Goal: Information Seeking & Learning: Learn about a topic

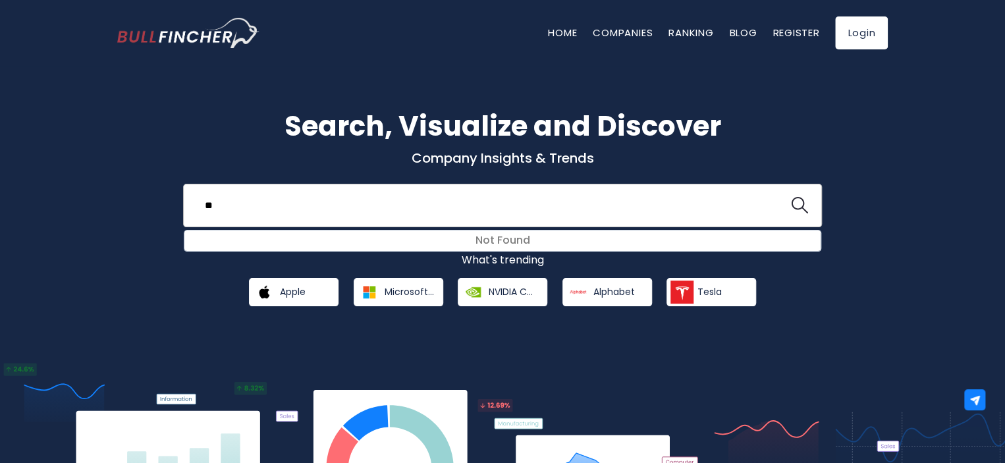
type input "*"
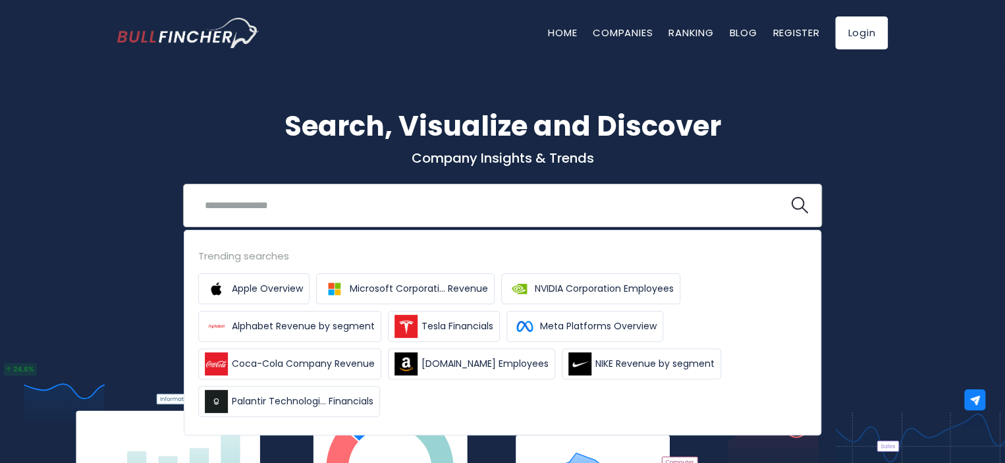
click at [346, 214] on input "search" at bounding box center [486, 205] width 578 height 24
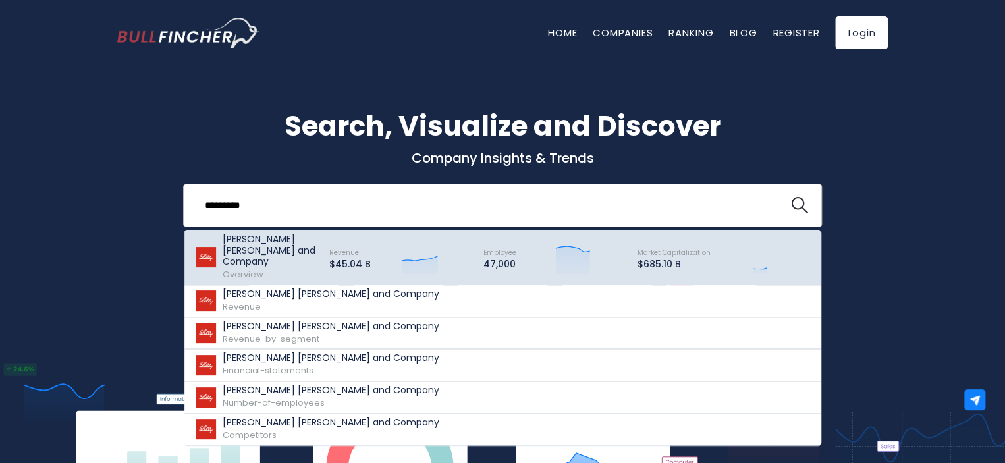
type input "*********"
click at [228, 244] on p "[PERSON_NAME] [PERSON_NAME] and Company" at bounding box center [270, 251] width 95 height 34
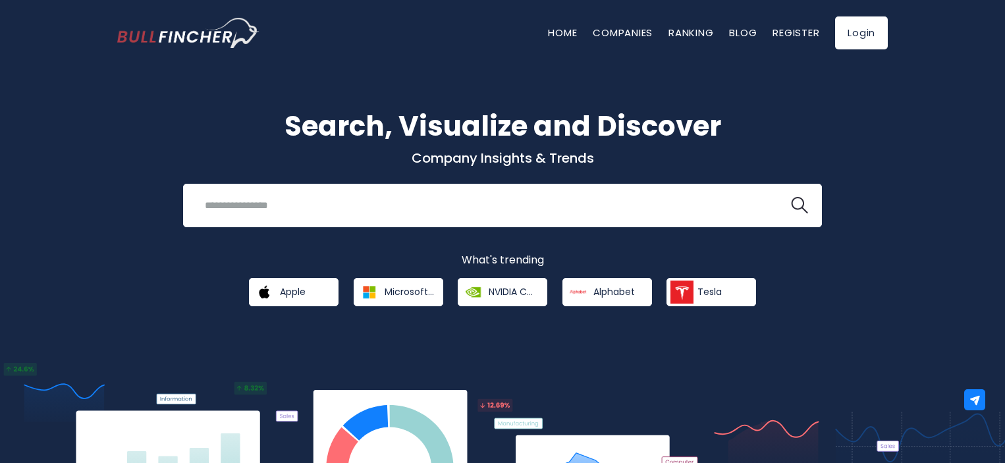
click at [327, 190] on div "Recent searches Trending searches Apple Overview" at bounding box center [502, 205] width 639 height 43
click at [336, 202] on input "search" at bounding box center [486, 205] width 578 height 24
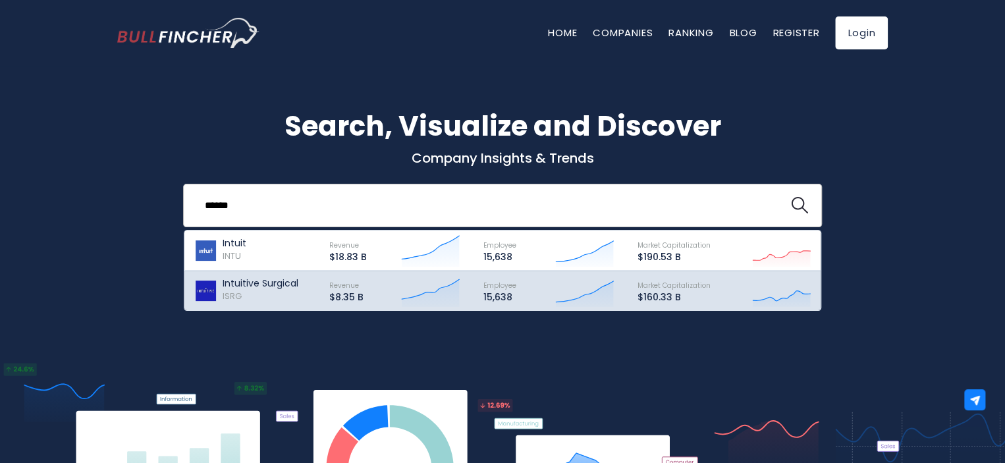
type input "******"
click at [260, 283] on p "Intuitive Surgical" at bounding box center [261, 283] width 76 height 11
click at [200, 286] on img at bounding box center [205, 291] width 23 height 20
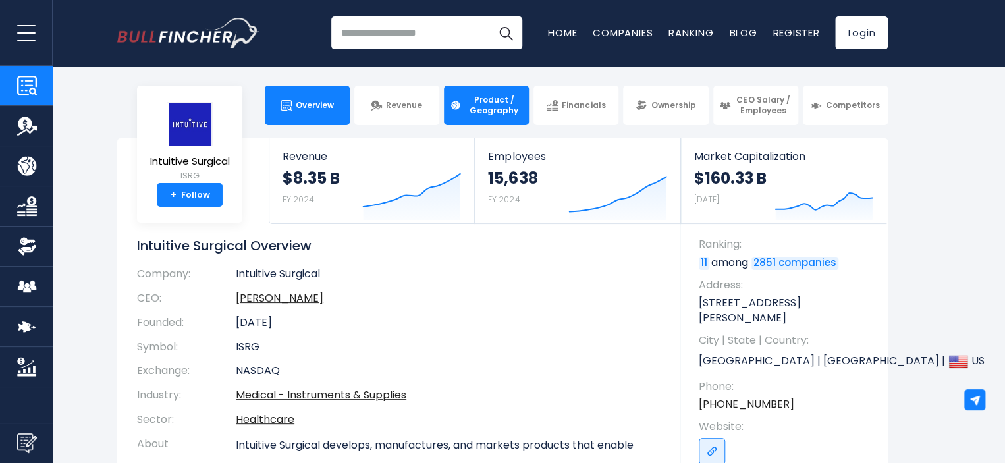
click at [501, 107] on span "Product / Geography" at bounding box center [494, 105] width 58 height 20
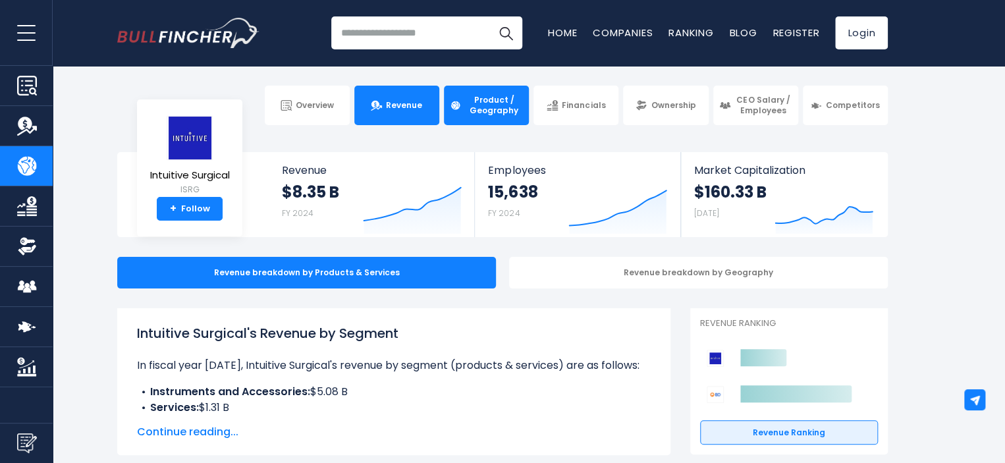
click at [395, 101] on span "Revenue" at bounding box center [404, 105] width 36 height 11
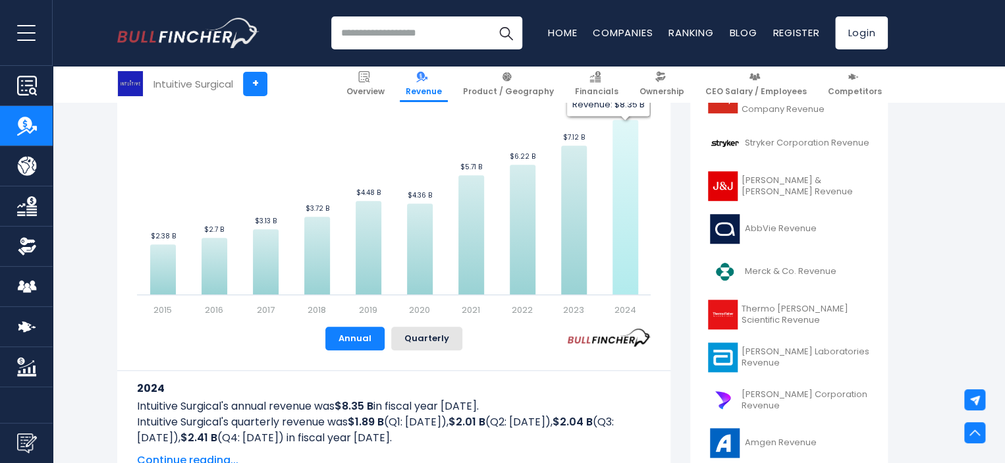
scroll to position [329, 0]
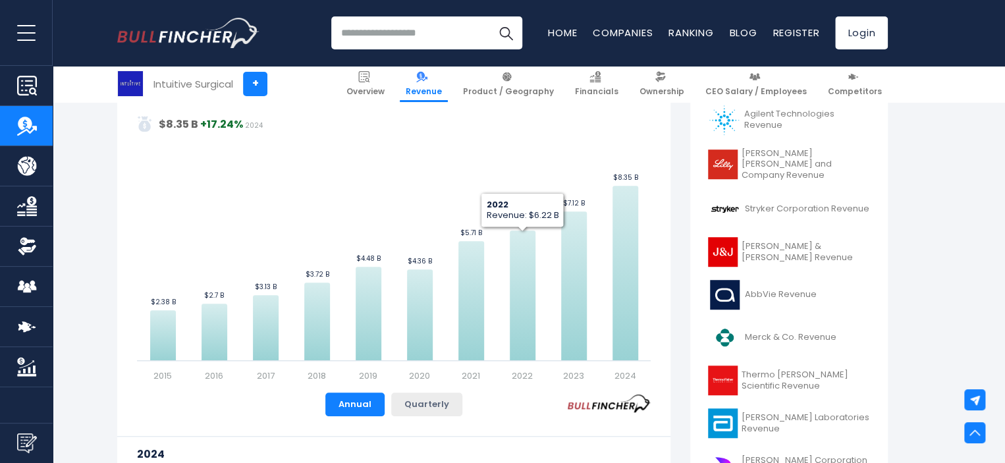
click at [434, 401] on button "Quarterly" at bounding box center [426, 405] width 71 height 24
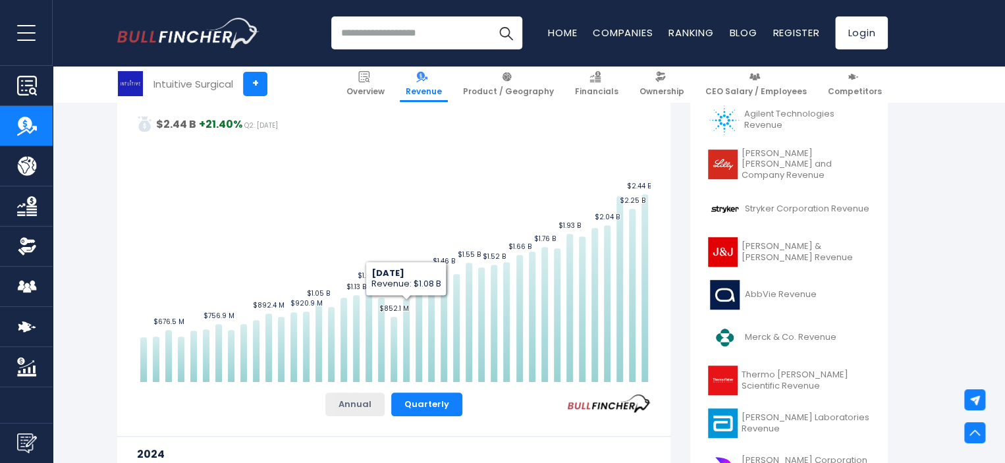
click at [348, 401] on button "Annual" at bounding box center [354, 405] width 59 height 24
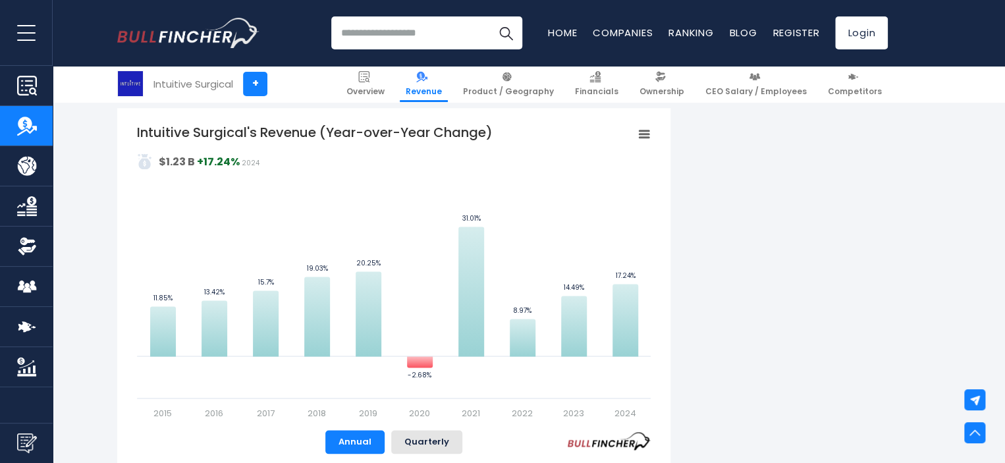
scroll to position [988, 0]
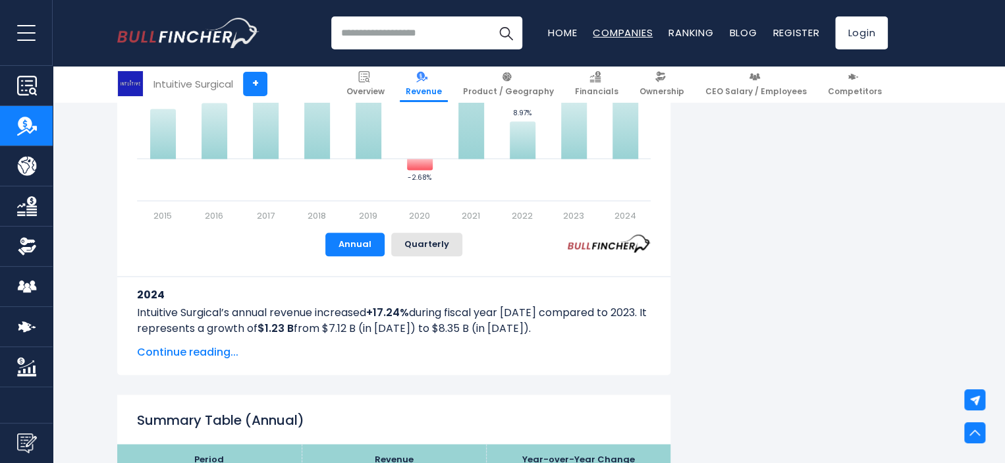
click at [610, 33] on link "Companies" at bounding box center [623, 33] width 60 height 14
click at [601, 74] on img at bounding box center [595, 76] width 11 height 11
